Goal: Transaction & Acquisition: Book appointment/travel/reservation

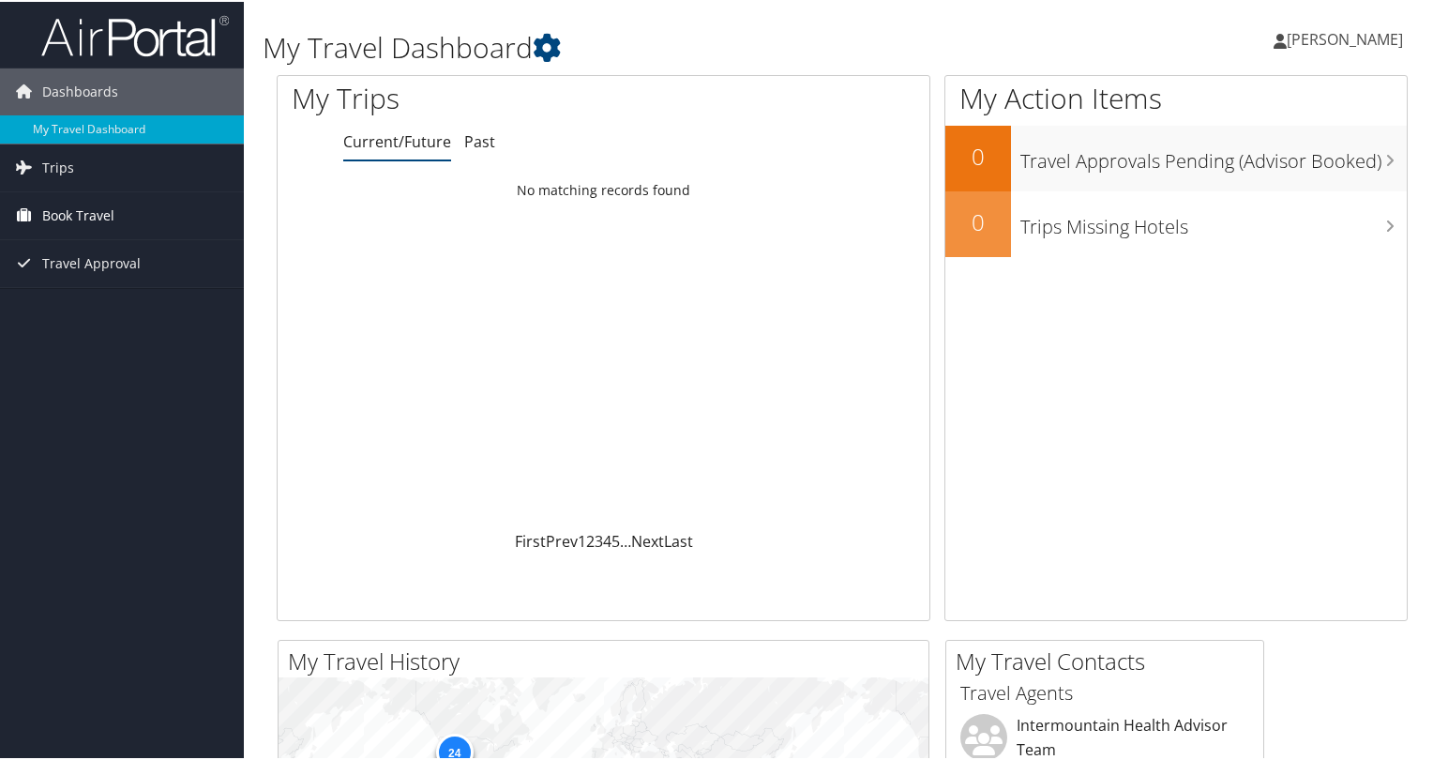
click at [48, 211] on span "Book Travel" at bounding box center [78, 213] width 72 height 47
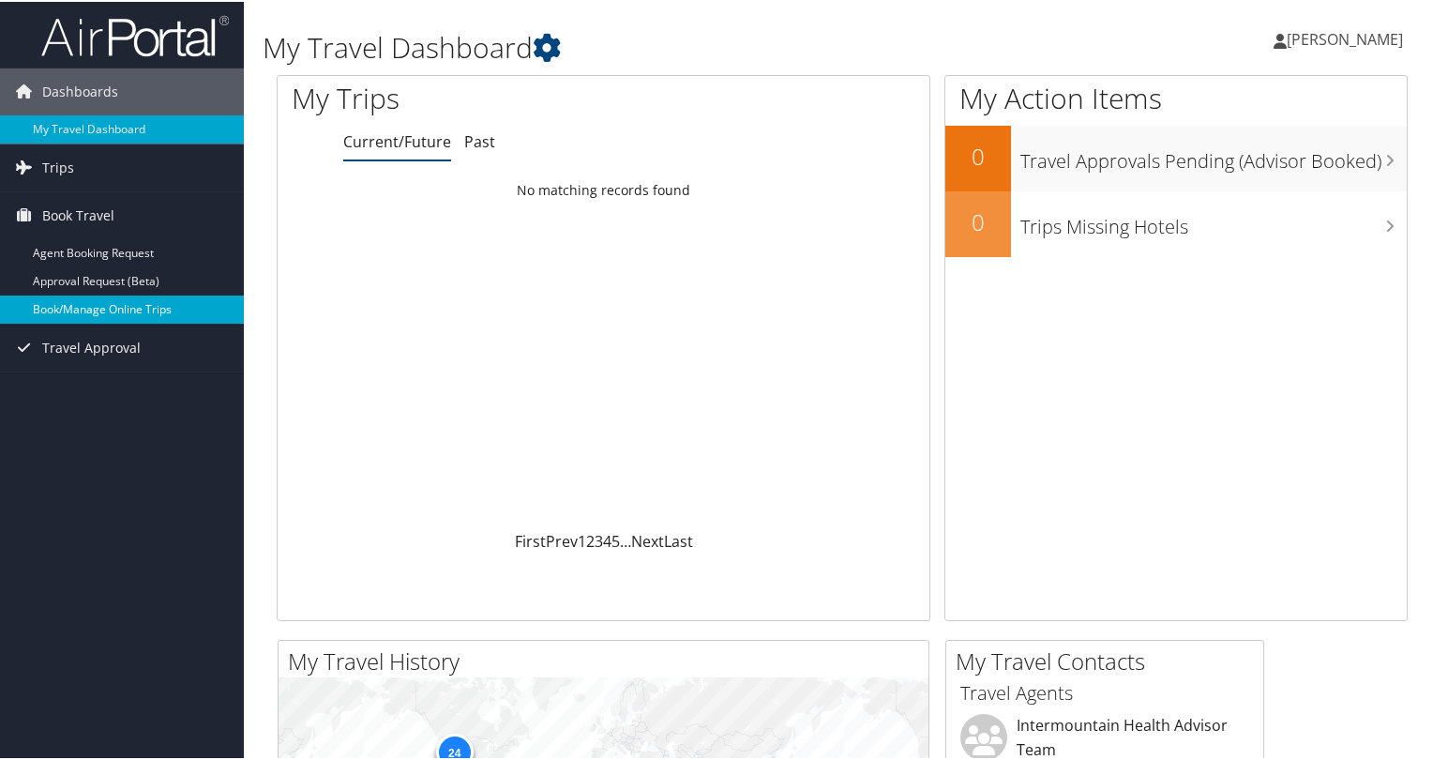
click at [65, 308] on link "Book/Manage Online Trips" at bounding box center [122, 308] width 244 height 28
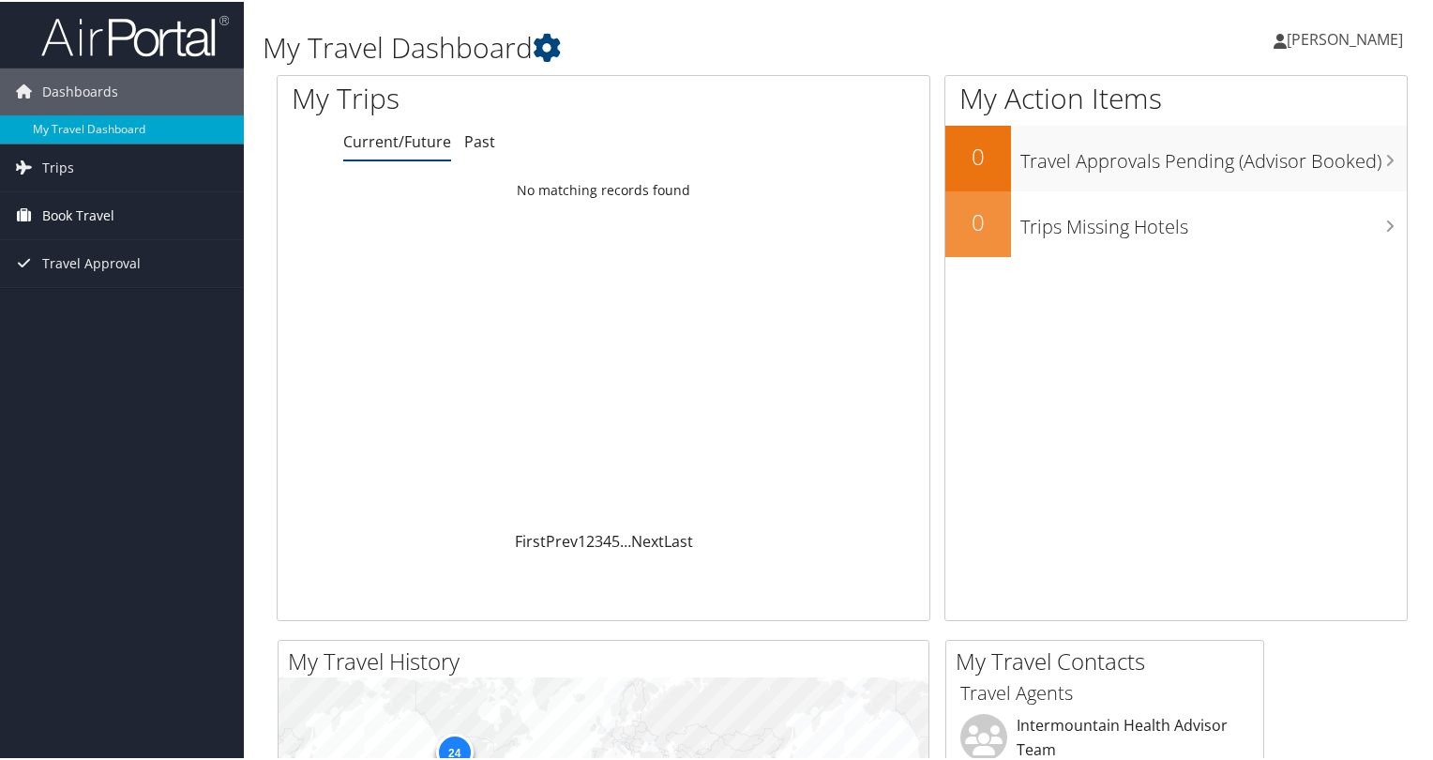
click at [68, 217] on span "Book Travel" at bounding box center [78, 213] width 72 height 47
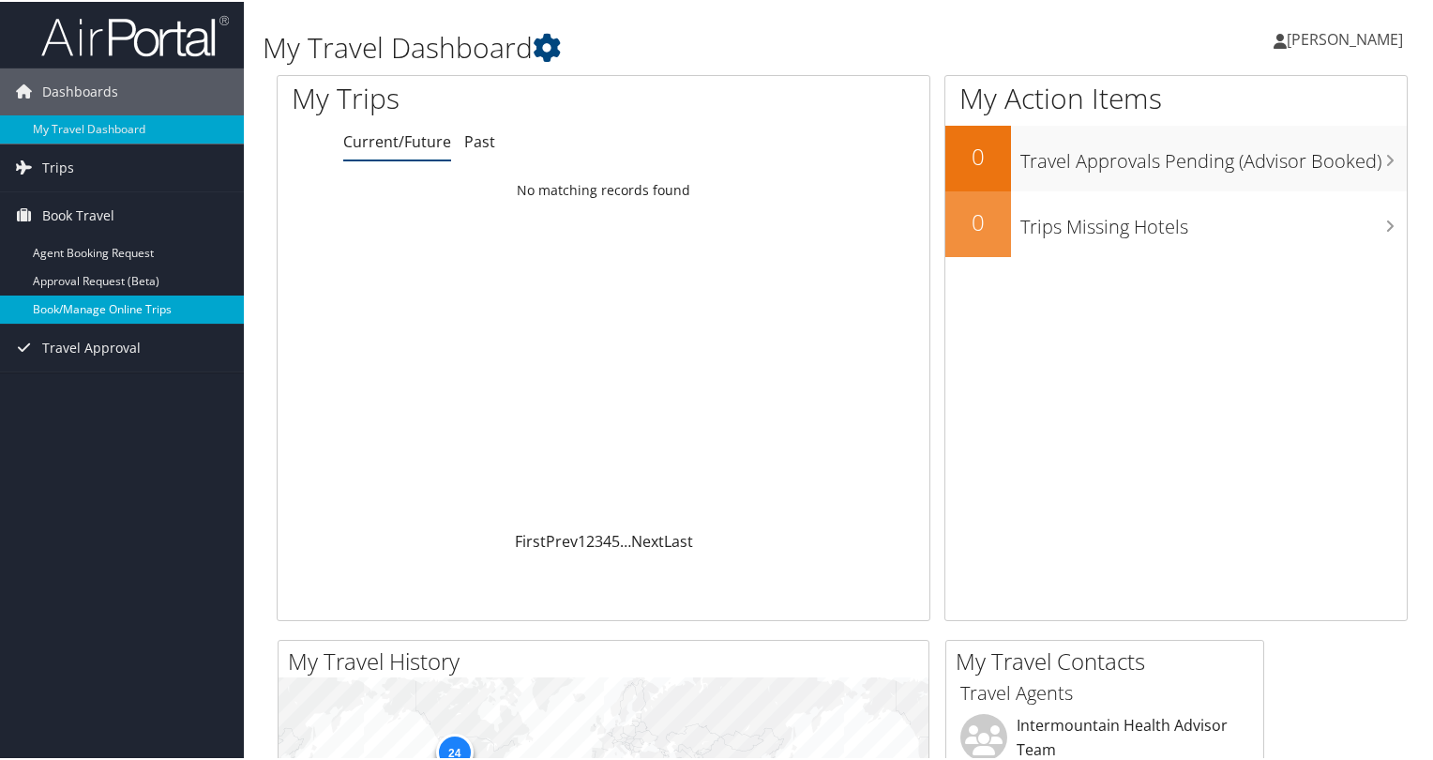
click at [61, 303] on link "Book/Manage Online Trips" at bounding box center [122, 308] width 244 height 28
